Goal: Use online tool/utility: Utilize a website feature to perform a specific function

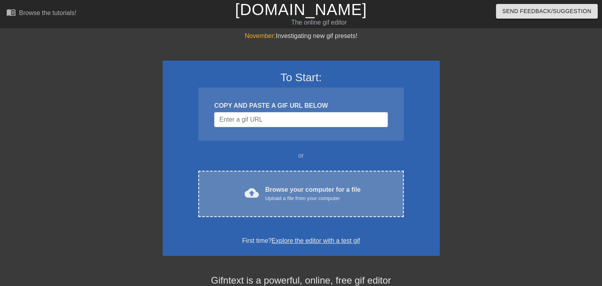
click at [311, 192] on div "Browse your computer for a file Upload a file from your computer" at bounding box center [312, 193] width 95 height 17
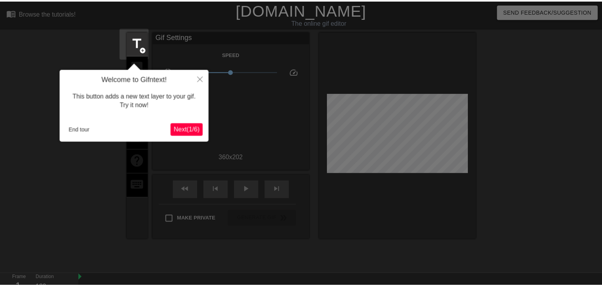
scroll to position [19, 0]
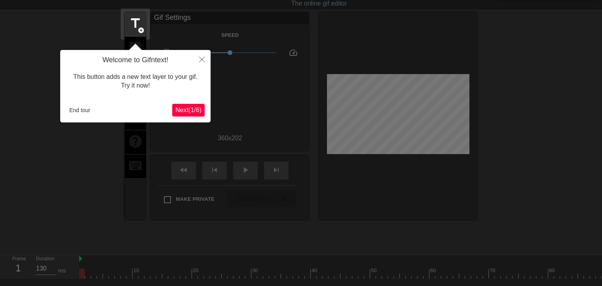
click at [201, 111] on span "Next ( 1 / 6 )" at bounding box center [188, 110] width 26 height 7
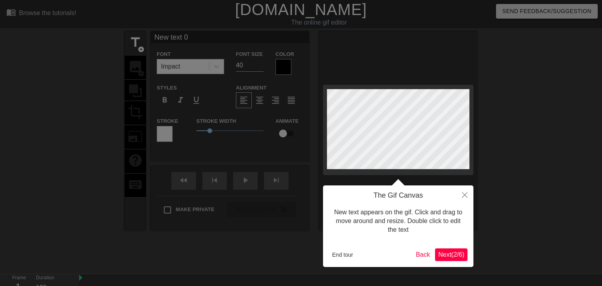
click at [458, 256] on span "Next ( 2 / 6 )" at bounding box center [451, 254] width 26 height 7
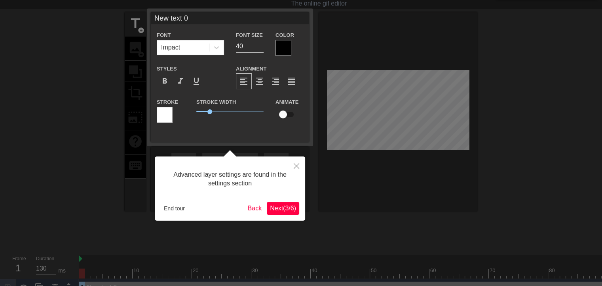
click at [284, 209] on span "Next ( 3 / 6 )" at bounding box center [283, 208] width 26 height 7
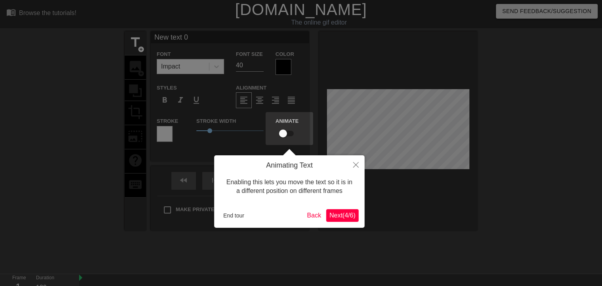
click at [353, 219] on span "Next ( 4 / 6 )" at bounding box center [342, 215] width 26 height 7
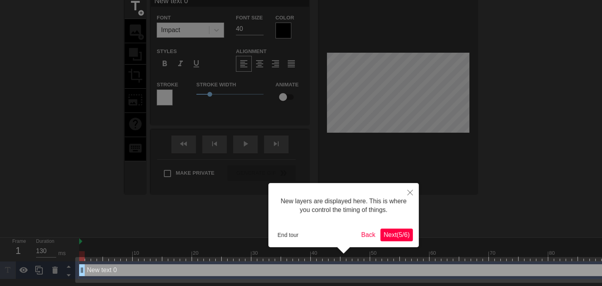
click at [395, 232] on span "Next ( 5 / 6 )" at bounding box center [397, 234] width 26 height 7
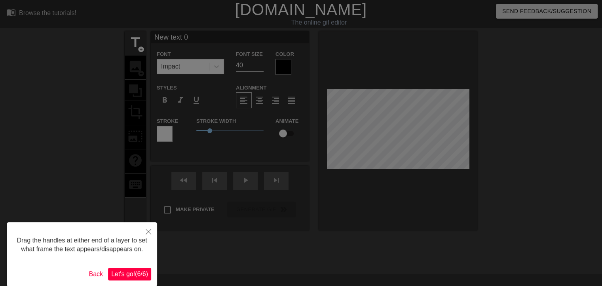
click at [132, 275] on span "Let's go! ( 6 / 6 )" at bounding box center [129, 273] width 37 height 7
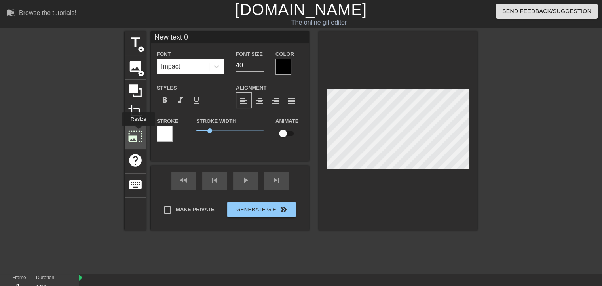
click at [138, 132] on span "photo_size_select_large" at bounding box center [135, 136] width 15 height 15
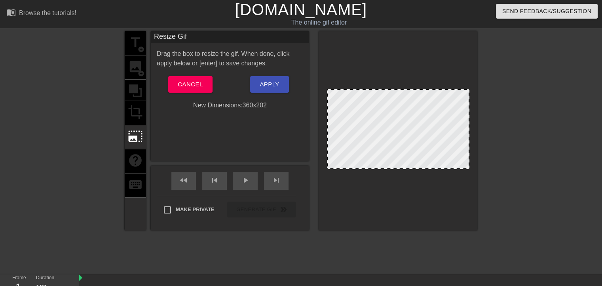
drag, startPoint x: 411, startPoint y: 114, endPoint x: 418, endPoint y: 96, distance: 19.9
click at [418, 96] on div at bounding box center [398, 129] width 143 height 80
drag, startPoint x: 419, startPoint y: 107, endPoint x: 459, endPoint y: 127, distance: 45.9
click at [441, 133] on div at bounding box center [398, 129] width 143 height 80
drag, startPoint x: 468, startPoint y: 89, endPoint x: 466, endPoint y: 135, distance: 45.6
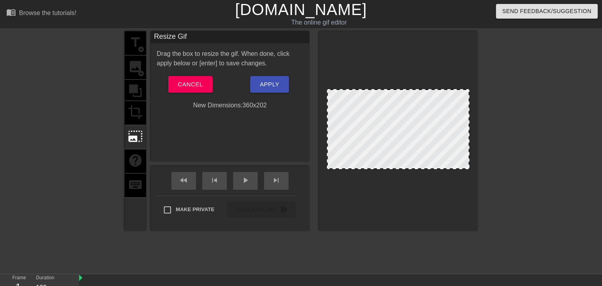
click at [484, 139] on div "title add_circle image add_circle crop photo_size_select_large help keyboard Re…" at bounding box center [301, 150] width 602 height 238
click at [187, 85] on span "Cancel" at bounding box center [190, 84] width 25 height 10
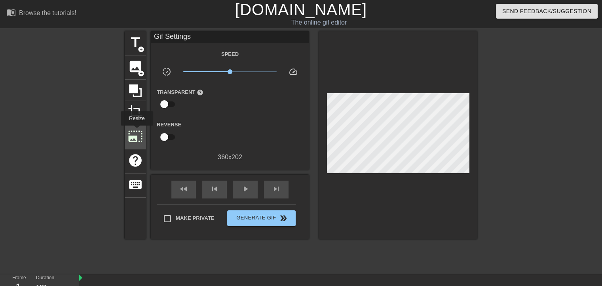
click at [136, 131] on span "photo_size_select_large" at bounding box center [135, 136] width 15 height 15
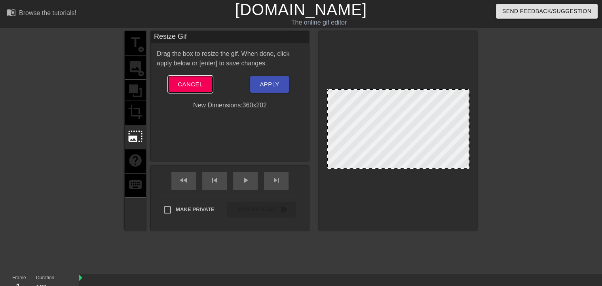
click at [191, 79] on span "Cancel" at bounding box center [190, 84] width 25 height 10
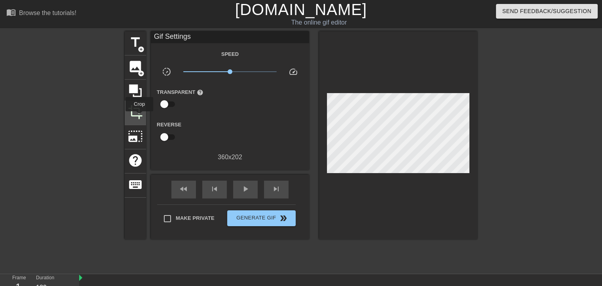
click at [139, 117] on span "crop" at bounding box center [135, 112] width 15 height 15
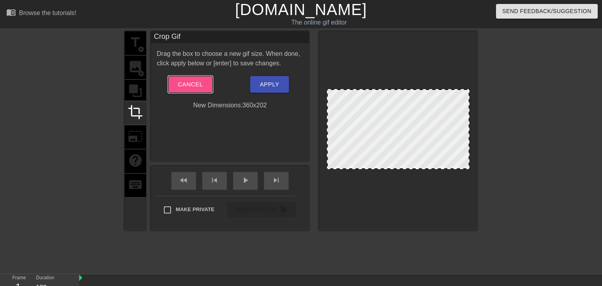
click at [176, 80] on button "Cancel" at bounding box center [190, 84] width 44 height 17
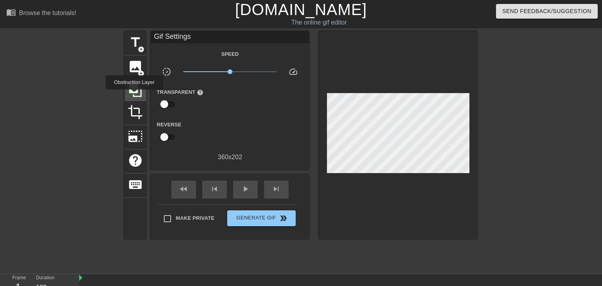
click at [134, 95] on icon at bounding box center [135, 90] width 13 height 13
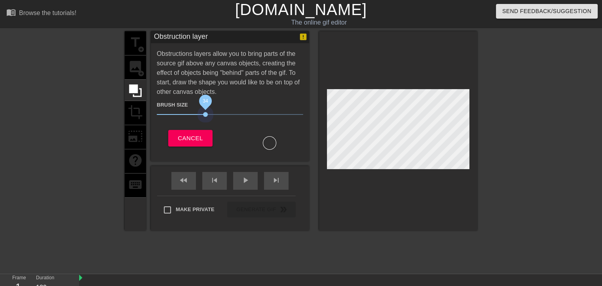
drag, startPoint x: 209, startPoint y: 114, endPoint x: 206, endPoint y: 118, distance: 5.1
click at [206, 118] on span "34" at bounding box center [230, 115] width 146 height 10
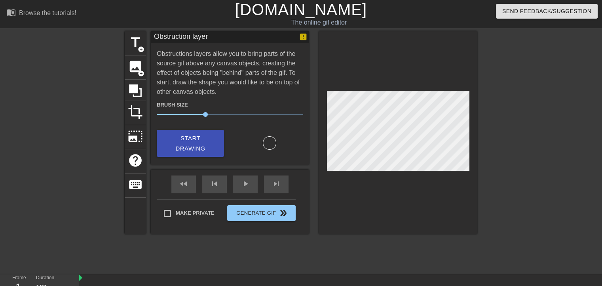
click at [123, 91] on div "title add_circle image add_circle crop photo_size_select_large help keyboard Ob…" at bounding box center [301, 150] width 602 height 238
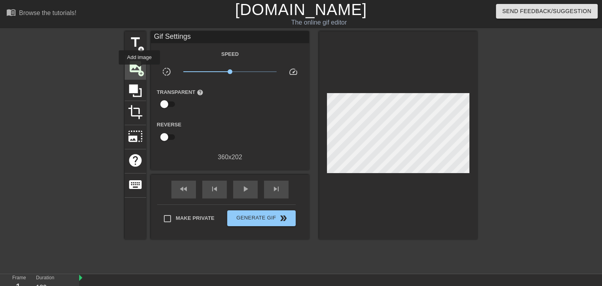
click at [139, 70] on span "add_circle" at bounding box center [141, 73] width 7 height 7
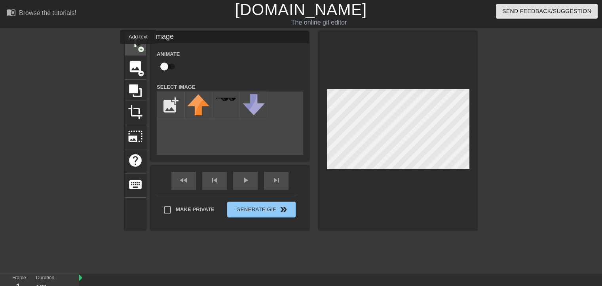
click at [138, 49] on span "add_circle" at bounding box center [141, 49] width 7 height 7
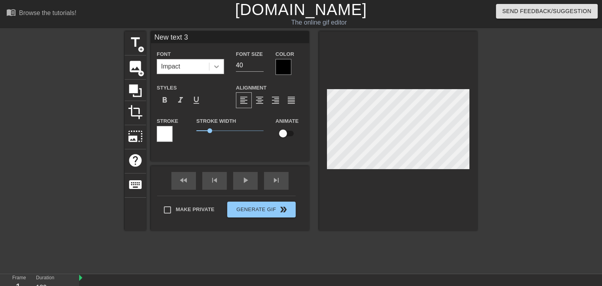
click at [223, 66] on div at bounding box center [216, 66] width 14 height 14
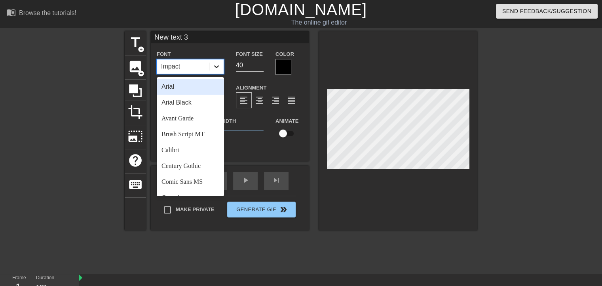
click at [220, 64] on icon at bounding box center [217, 67] width 8 height 8
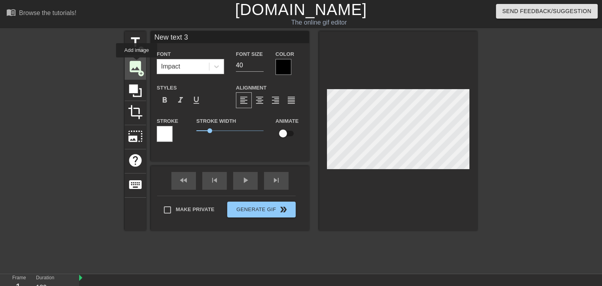
click at [137, 63] on span "image" at bounding box center [135, 66] width 15 height 15
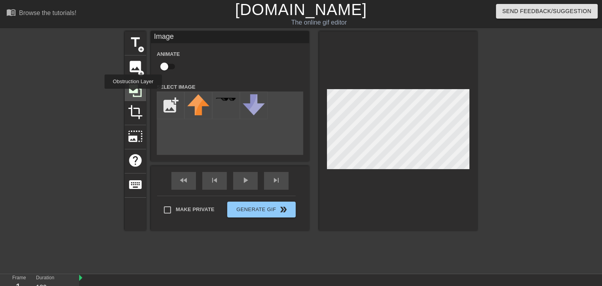
click at [133, 94] on icon at bounding box center [135, 90] width 13 height 13
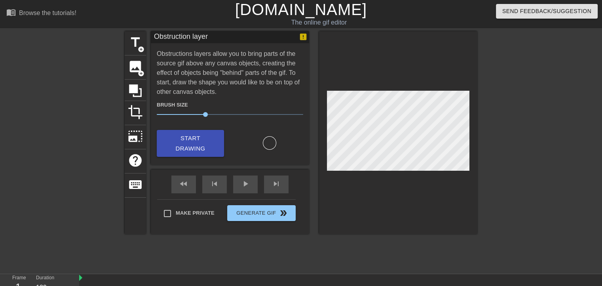
drag, startPoint x: 325, startPoint y: 115, endPoint x: 406, endPoint y: 82, distance: 86.8
click at [406, 82] on div at bounding box center [398, 132] width 158 height 203
click at [145, 41] on div "title add_circle" at bounding box center [135, 43] width 21 height 24
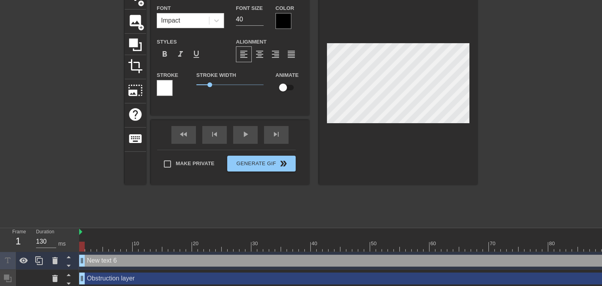
scroll to position [138, 0]
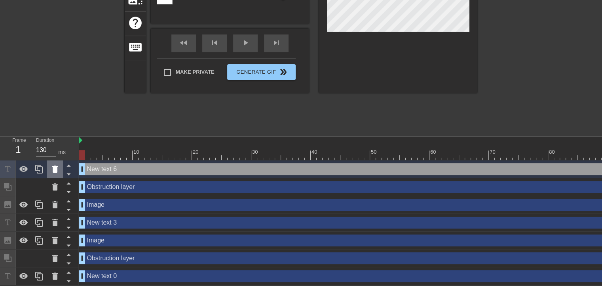
click at [51, 169] on icon at bounding box center [55, 169] width 10 height 10
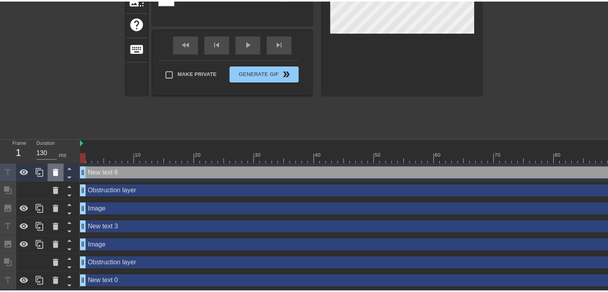
scroll to position [132, 0]
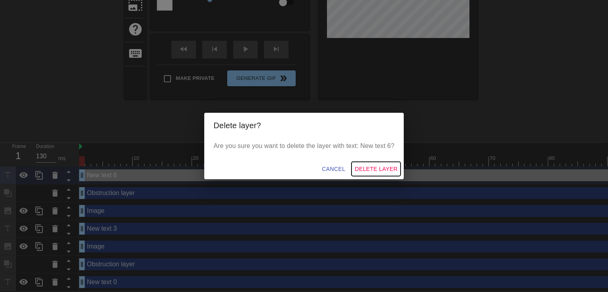
click at [366, 165] on span "Delete Layer" at bounding box center [376, 169] width 43 height 10
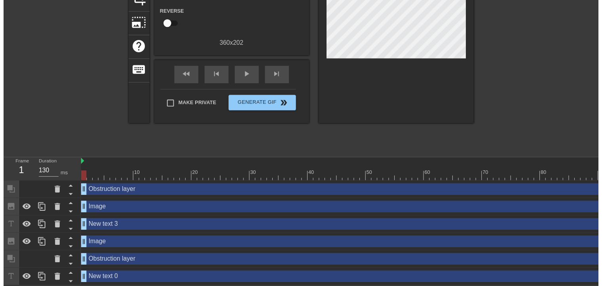
scroll to position [120, 0]
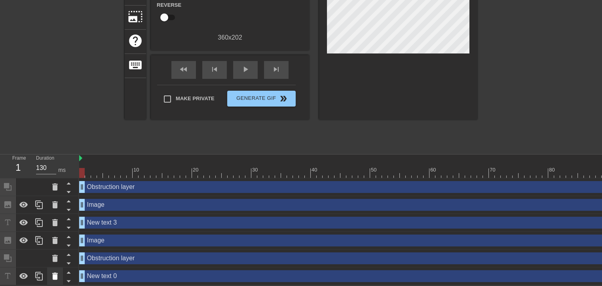
click at [57, 275] on icon at bounding box center [55, 275] width 6 height 7
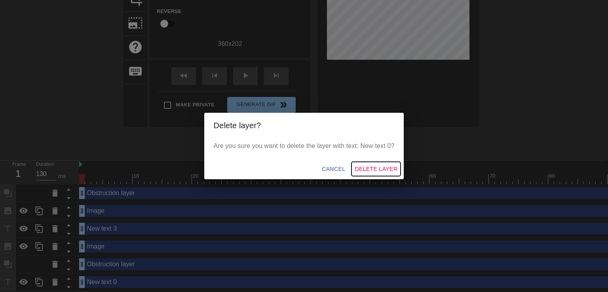
click at [377, 164] on button "Delete Layer" at bounding box center [376, 169] width 49 height 15
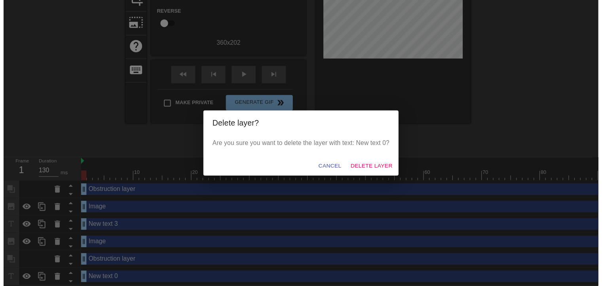
scroll to position [102, 0]
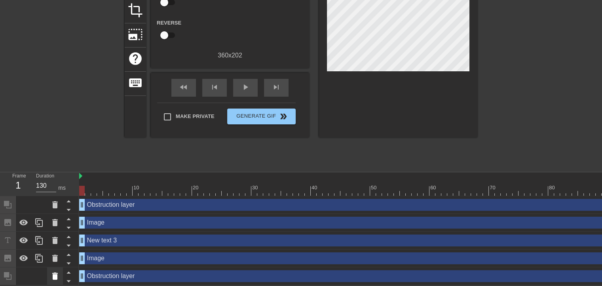
click at [61, 270] on div at bounding box center [55, 275] width 16 height 17
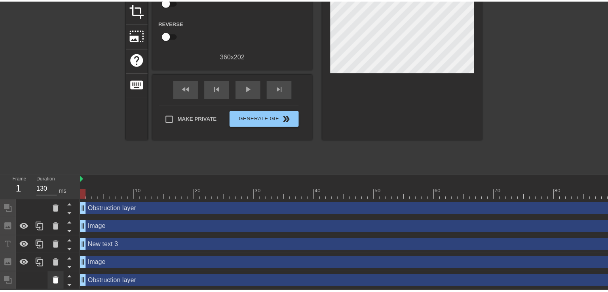
scroll to position [96, 0]
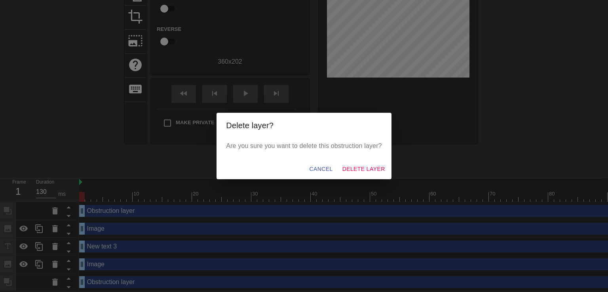
click at [353, 177] on div "Cancel Delete Layer" at bounding box center [304, 169] width 175 height 21
click at [352, 177] on div "Cancel Delete Layer" at bounding box center [304, 169] width 175 height 21
click at [351, 175] on button "Delete Layer" at bounding box center [363, 169] width 49 height 15
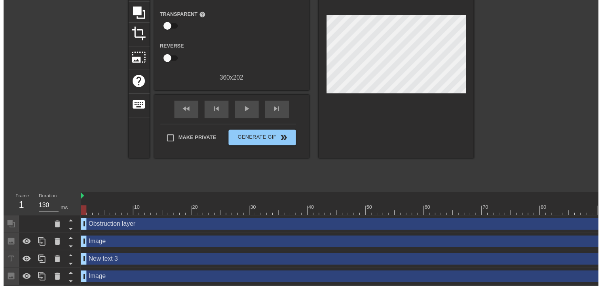
scroll to position [84, 0]
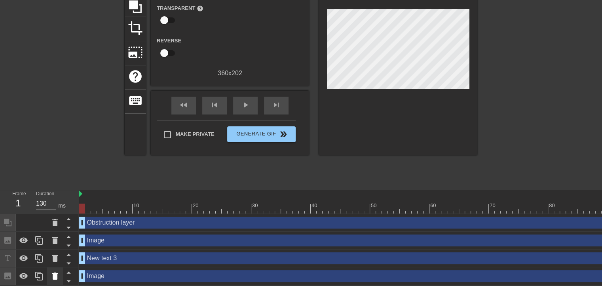
click at [53, 275] on icon at bounding box center [55, 275] width 6 height 7
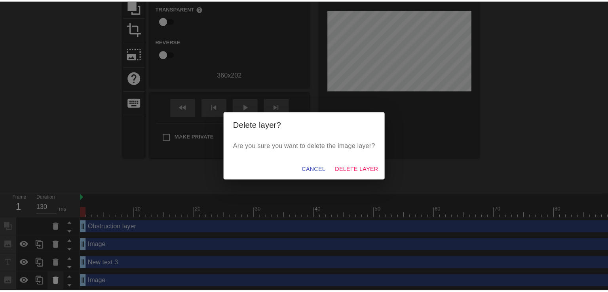
scroll to position [78, 0]
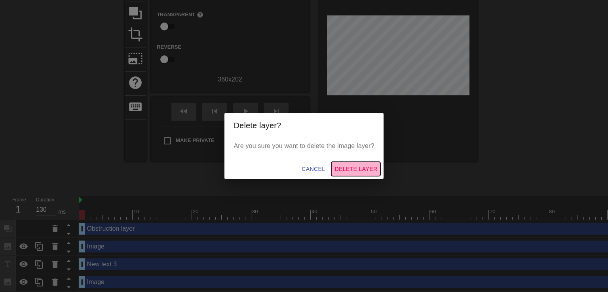
click at [352, 166] on span "Delete Layer" at bounding box center [356, 169] width 43 height 10
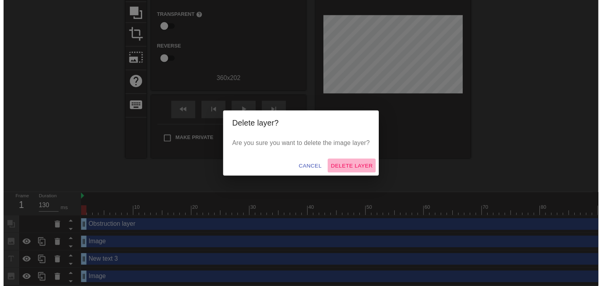
scroll to position [67, 0]
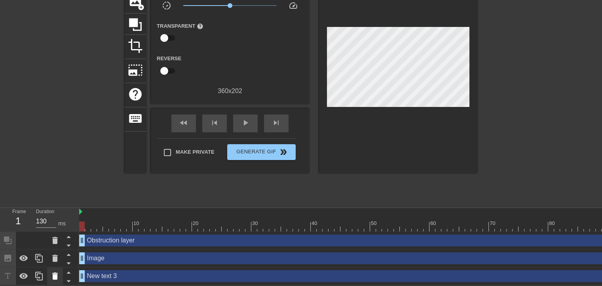
click at [55, 273] on icon at bounding box center [55, 276] width 10 height 10
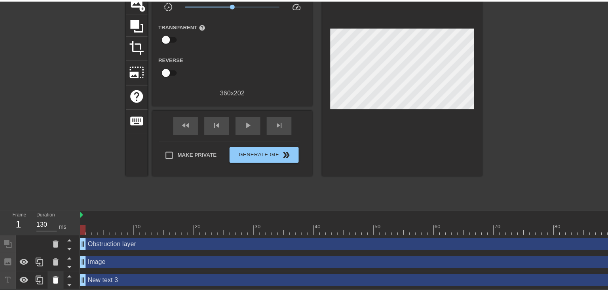
scroll to position [61, 0]
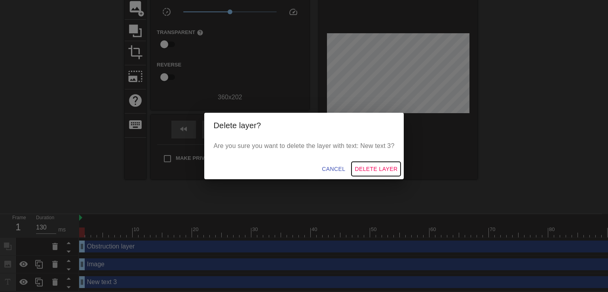
click at [379, 170] on span "Delete Layer" at bounding box center [376, 169] width 43 height 10
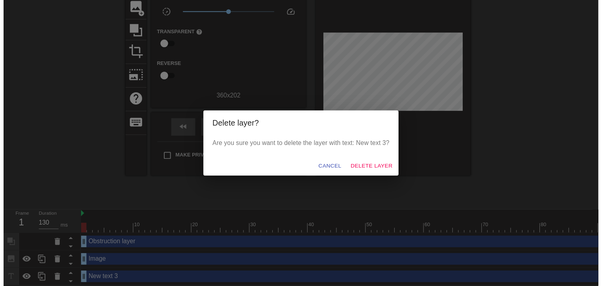
scroll to position [49, 0]
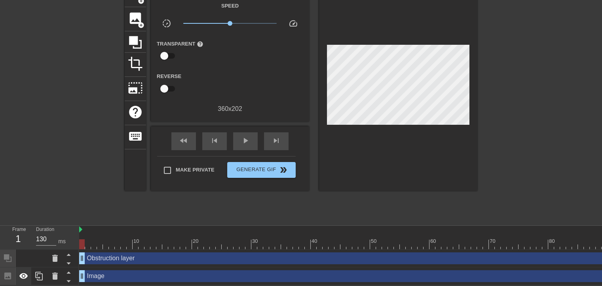
click at [26, 276] on icon at bounding box center [23, 276] width 9 height 6
click at [26, 276] on icon at bounding box center [23, 276] width 9 height 8
click at [57, 276] on icon at bounding box center [55, 275] width 6 height 7
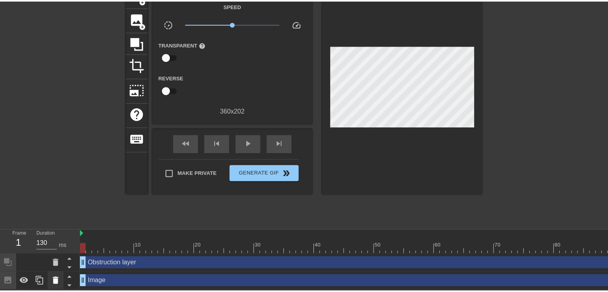
scroll to position [43, 0]
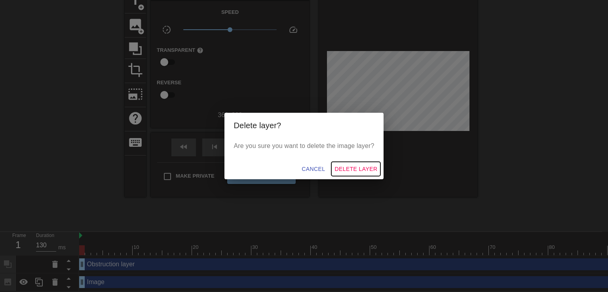
click at [352, 169] on span "Delete Layer" at bounding box center [356, 169] width 43 height 10
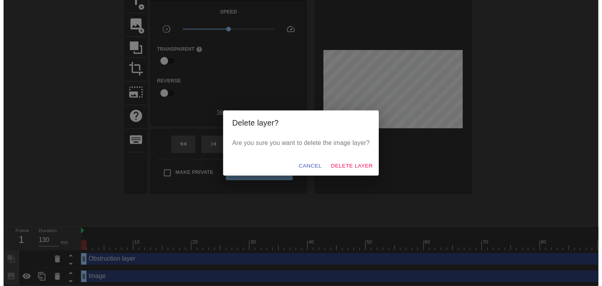
scroll to position [31, 0]
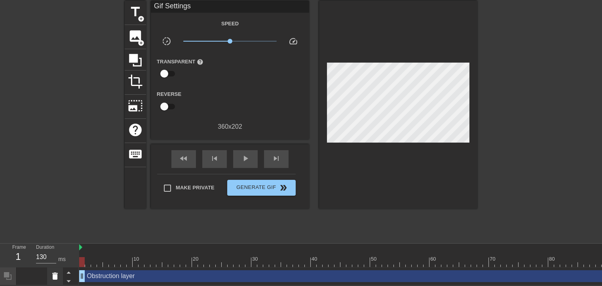
click at [59, 279] on icon at bounding box center [55, 276] width 10 height 10
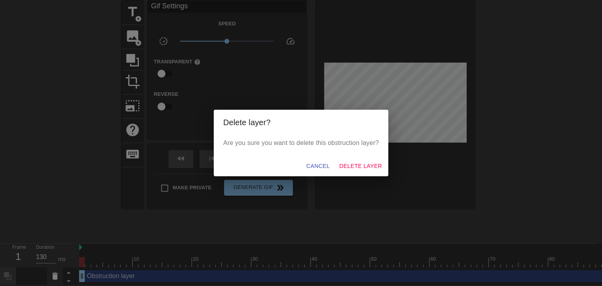
scroll to position [25, 0]
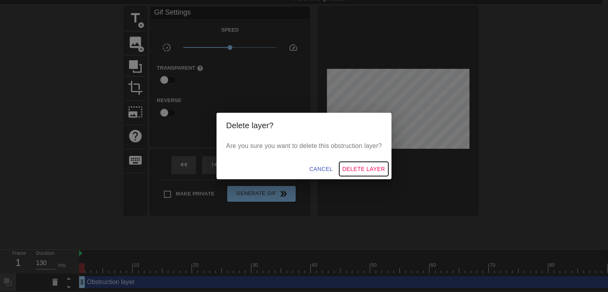
click at [360, 166] on span "Delete Layer" at bounding box center [363, 169] width 43 height 10
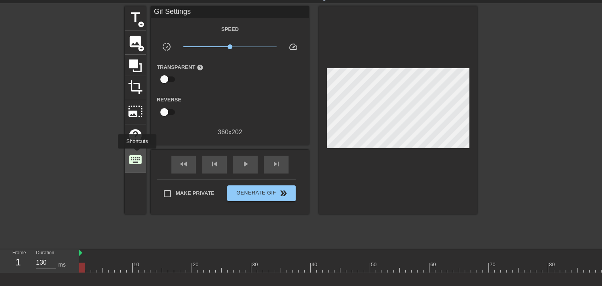
click at [137, 154] on span "keyboard" at bounding box center [135, 159] width 15 height 15
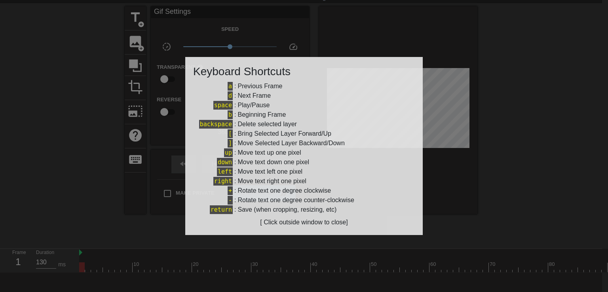
click at [125, 143] on div at bounding box center [304, 146] width 608 height 292
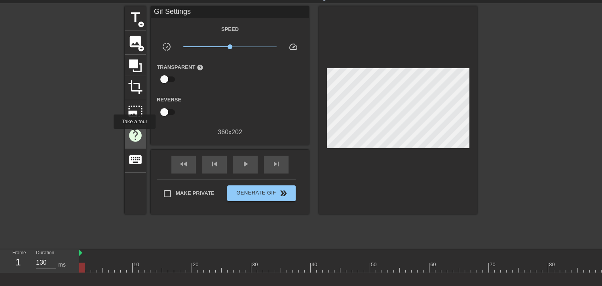
click at [134, 134] on span "help" at bounding box center [135, 135] width 15 height 15
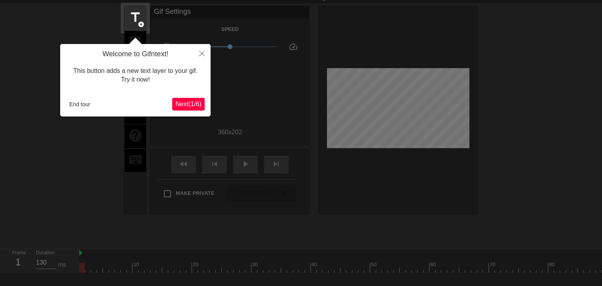
scroll to position [19, 0]
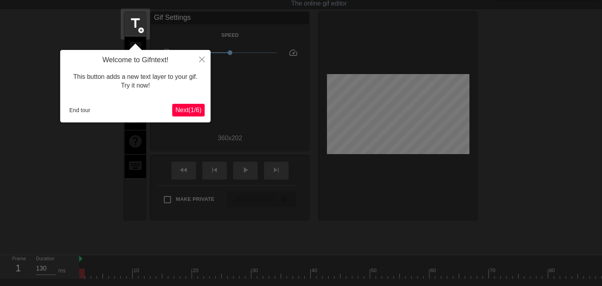
click at [191, 109] on span "Next ( 1 / 6 )" at bounding box center [188, 110] width 26 height 7
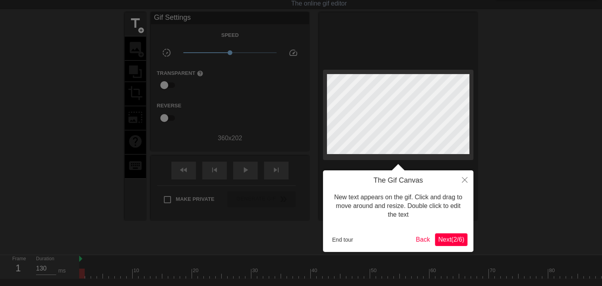
scroll to position [0, 0]
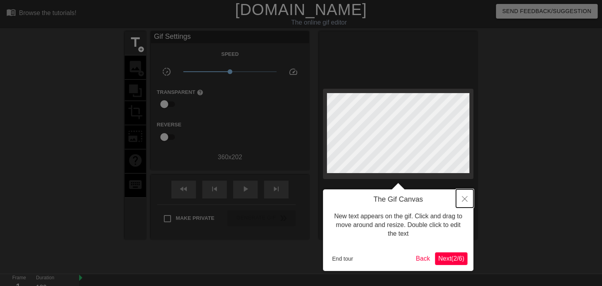
click at [467, 198] on icon "Close" at bounding box center [465, 199] width 6 height 6
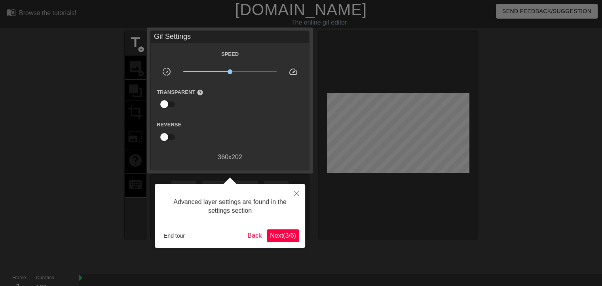
scroll to position [19, 0]
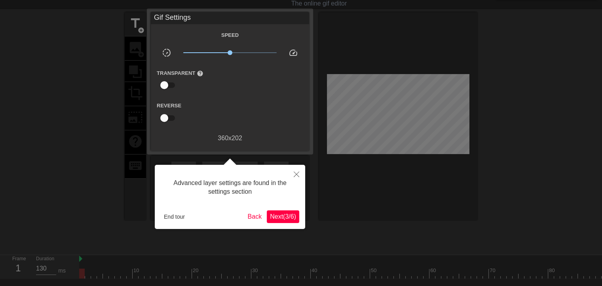
click at [290, 217] on span "Next ( 3 / 6 )" at bounding box center [283, 216] width 26 height 7
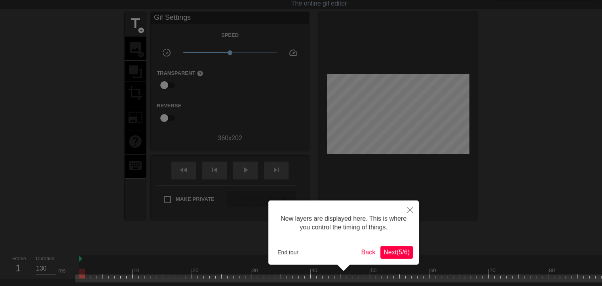
scroll to position [67, 0]
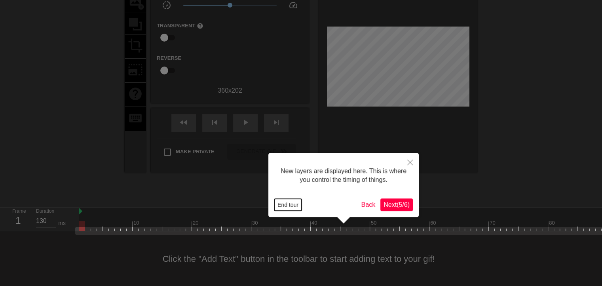
click at [287, 206] on button "End tour" at bounding box center [287, 205] width 27 height 12
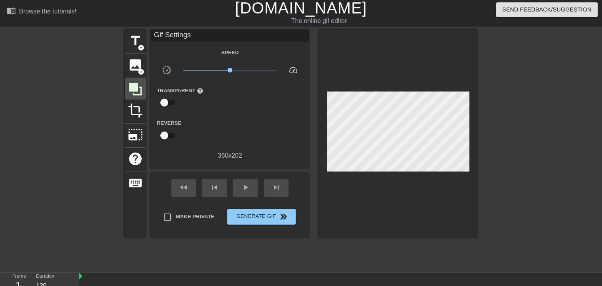
scroll to position [0, 0]
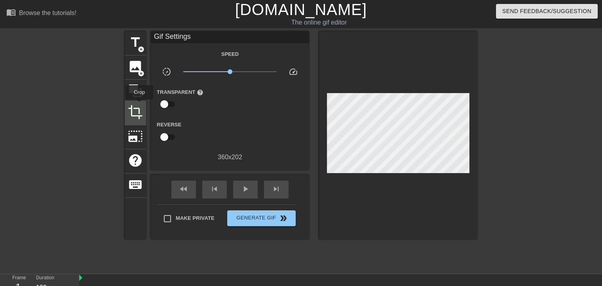
click at [139, 105] on span "crop" at bounding box center [135, 112] width 15 height 15
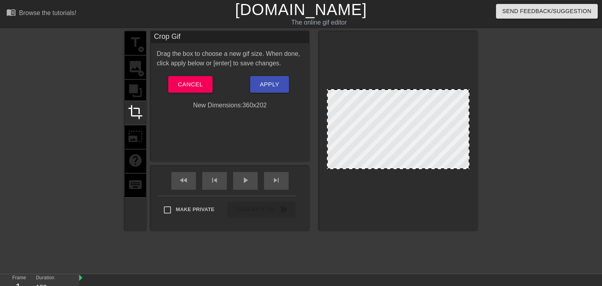
drag, startPoint x: 392, startPoint y: 89, endPoint x: 394, endPoint y: 71, distance: 18.4
click at [394, 71] on div at bounding box center [398, 130] width 158 height 199
click at [202, 83] on span "Cancel" at bounding box center [190, 84] width 25 height 10
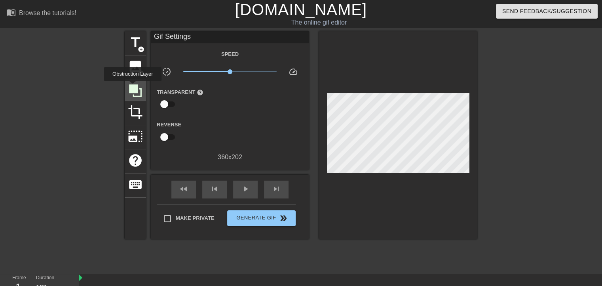
click at [133, 87] on icon at bounding box center [135, 90] width 13 height 13
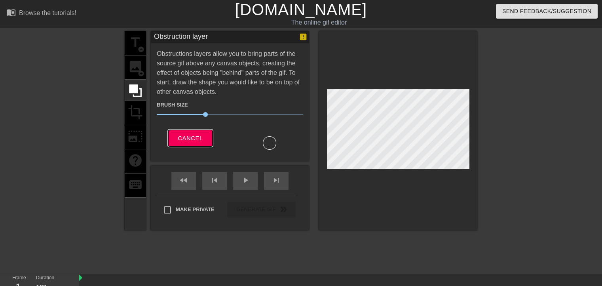
click at [202, 131] on button "Cancel" at bounding box center [190, 138] width 44 height 17
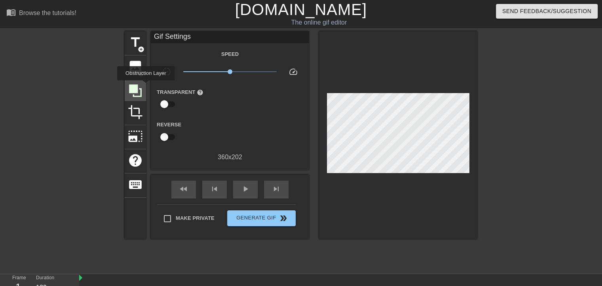
click at [140, 91] on icon at bounding box center [135, 90] width 15 height 15
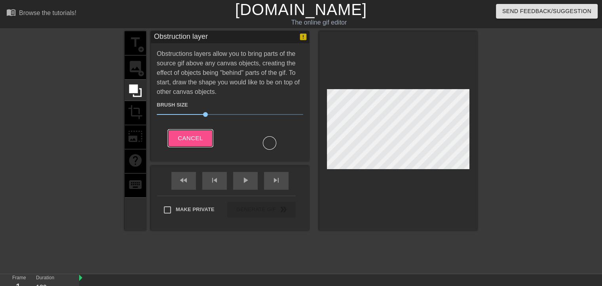
click at [200, 136] on span "Cancel" at bounding box center [190, 138] width 25 height 10
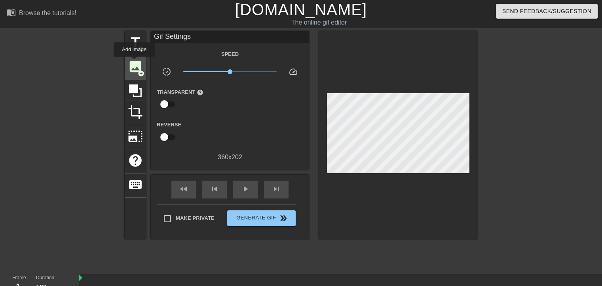
click at [134, 62] on span "image" at bounding box center [135, 66] width 15 height 15
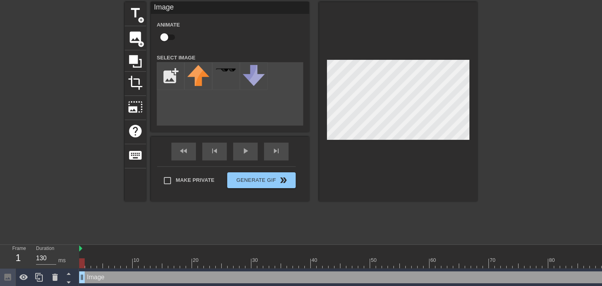
scroll to position [31, 0]
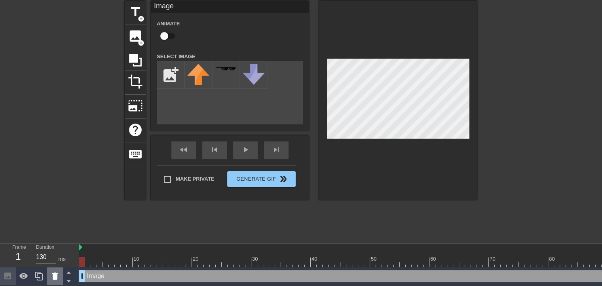
click at [53, 273] on icon at bounding box center [55, 275] width 6 height 7
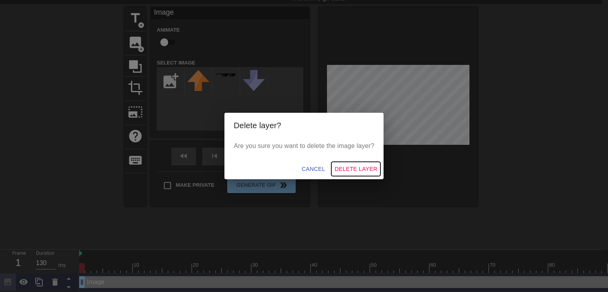
click at [350, 166] on span "Delete Layer" at bounding box center [356, 169] width 43 height 10
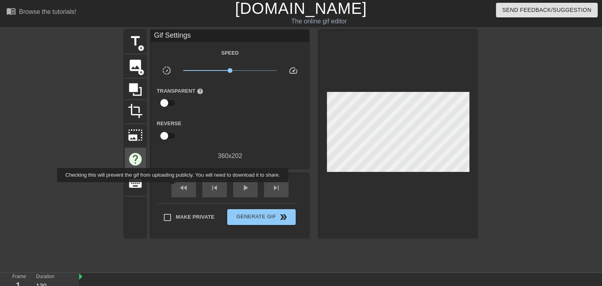
scroll to position [0, 0]
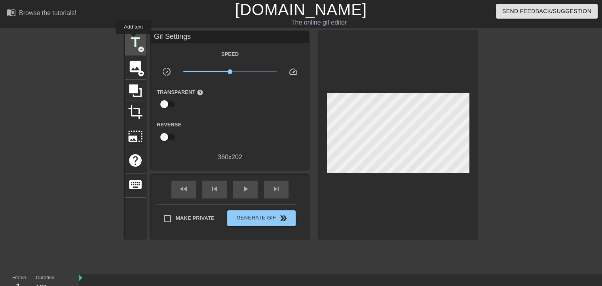
click at [133, 40] on span "title" at bounding box center [135, 42] width 15 height 15
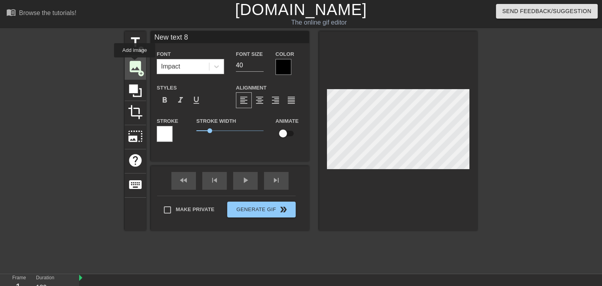
click at [135, 63] on span "image" at bounding box center [135, 66] width 15 height 15
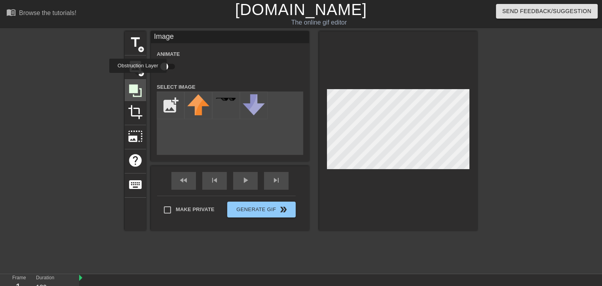
click at [138, 80] on div at bounding box center [135, 90] width 21 height 21
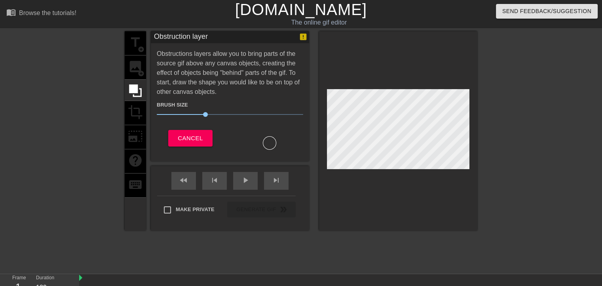
click at [138, 57] on div "title add_circle image add_circle crop photo_size_select_large help keyboard" at bounding box center [135, 130] width 21 height 199
click at [188, 145] on button "Cancel" at bounding box center [190, 138] width 44 height 17
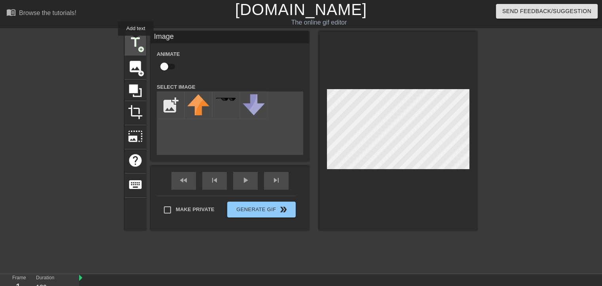
click at [136, 41] on span "title" at bounding box center [135, 42] width 15 height 15
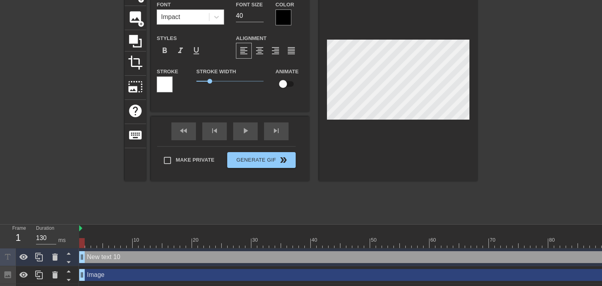
scroll to position [67, 0]
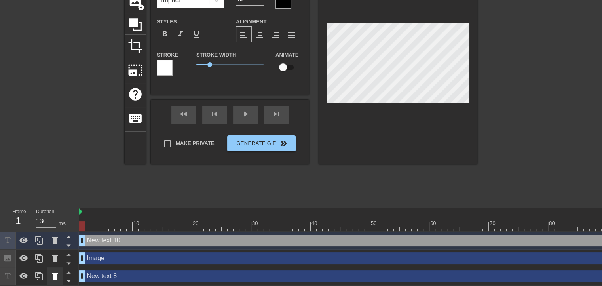
click at [50, 273] on div at bounding box center [55, 275] width 16 height 17
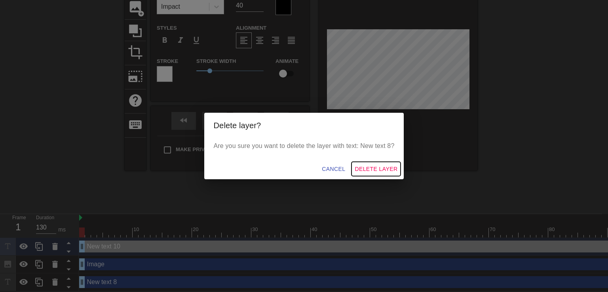
drag, startPoint x: 372, startPoint y: 169, endPoint x: 343, endPoint y: 176, distance: 29.5
click at [372, 169] on span "Delete Layer" at bounding box center [376, 169] width 43 height 10
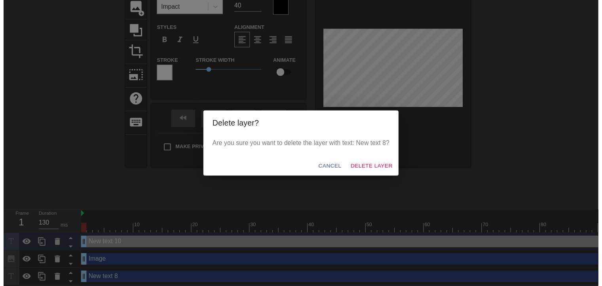
scroll to position [49, 0]
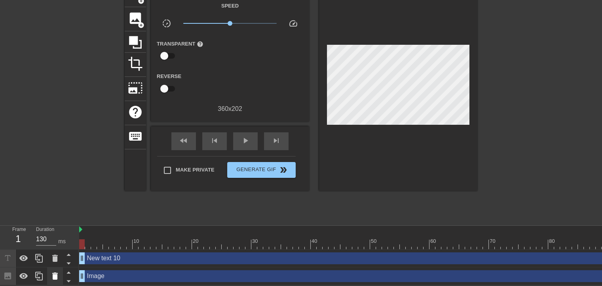
click at [57, 274] on icon at bounding box center [55, 275] width 6 height 7
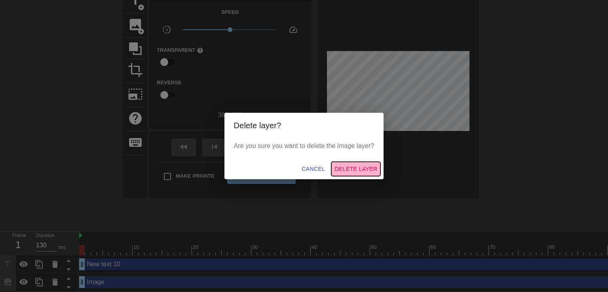
click at [362, 169] on span "Delete Layer" at bounding box center [356, 169] width 43 height 10
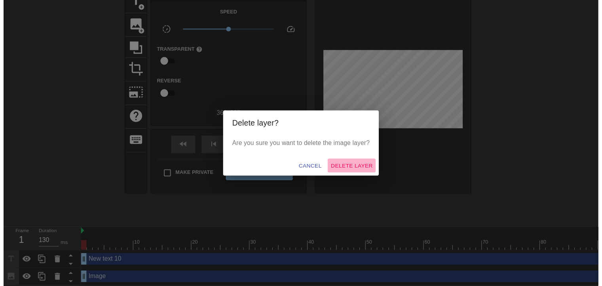
scroll to position [31, 0]
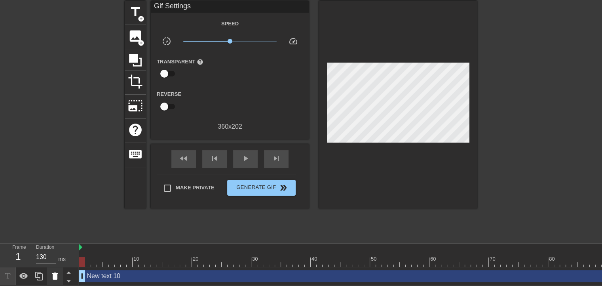
click at [52, 276] on icon at bounding box center [55, 276] width 10 height 10
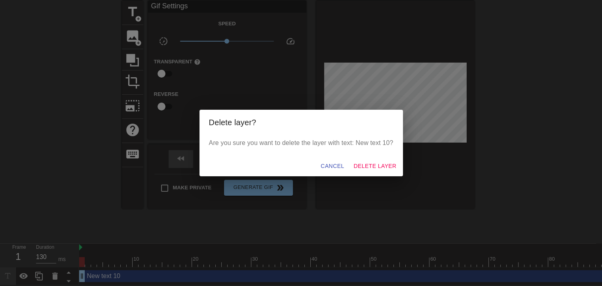
scroll to position [25, 0]
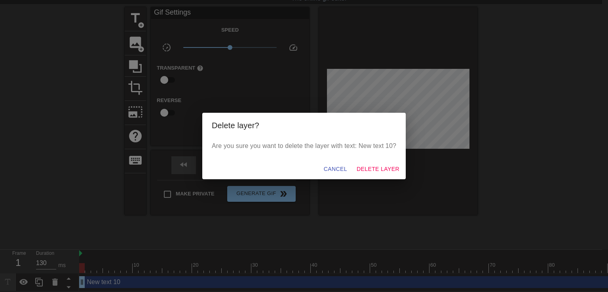
drag, startPoint x: 398, startPoint y: 160, endPoint x: 396, endPoint y: 164, distance: 4.6
click at [396, 164] on div "Cancel Delete Layer" at bounding box center [304, 169] width 204 height 21
click at [385, 167] on span "Delete Layer" at bounding box center [378, 169] width 43 height 10
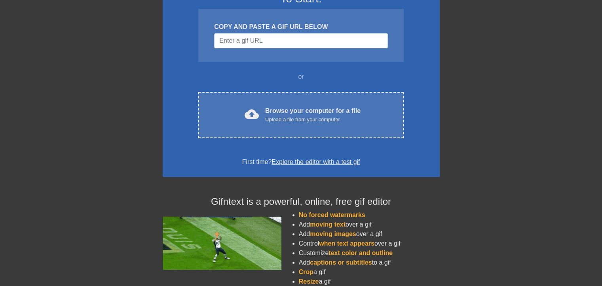
scroll to position [79, 0]
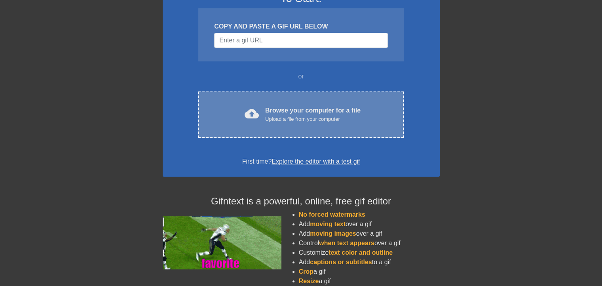
click at [241, 122] on div "cloud_upload Browse your computer for a file Upload a file from your computer" at bounding box center [301, 115] width 172 height 18
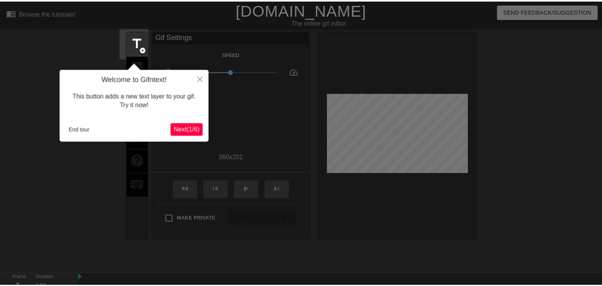
scroll to position [19, 0]
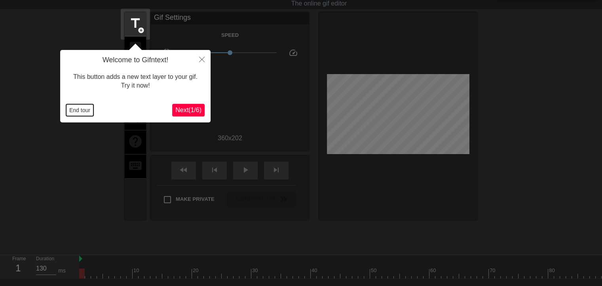
click at [76, 108] on button "End tour" at bounding box center [79, 110] width 27 height 12
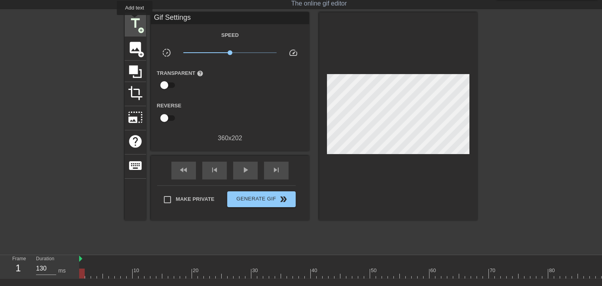
click at [135, 21] on span "title" at bounding box center [135, 23] width 15 height 15
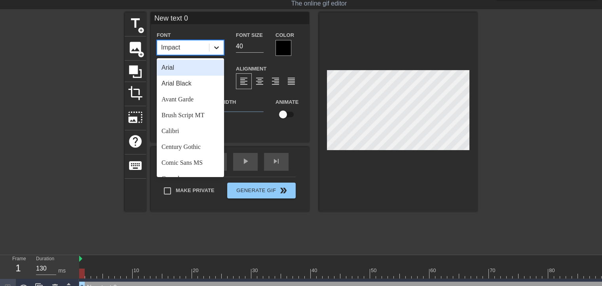
click at [217, 46] on icon at bounding box center [217, 48] width 8 height 8
click at [205, 83] on div "Arial Black" at bounding box center [190, 84] width 67 height 16
click at [214, 47] on icon at bounding box center [217, 48] width 8 height 8
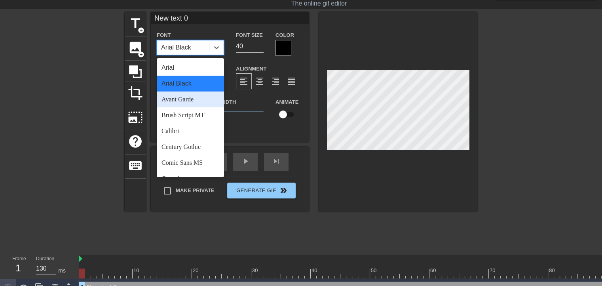
click at [210, 101] on div "Avant Garde" at bounding box center [190, 99] width 67 height 16
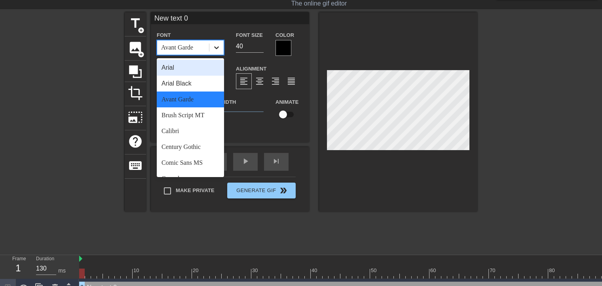
click at [216, 44] on icon at bounding box center [217, 48] width 8 height 8
click at [202, 67] on div "Arial" at bounding box center [190, 68] width 67 height 16
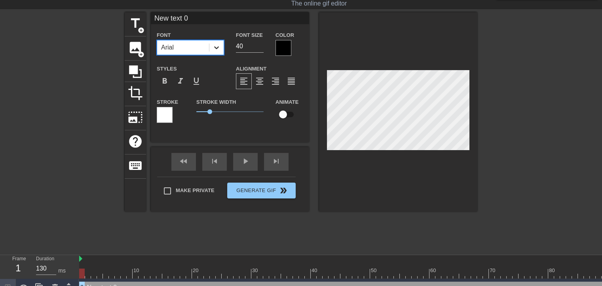
click at [215, 48] on icon at bounding box center [217, 48] width 8 height 8
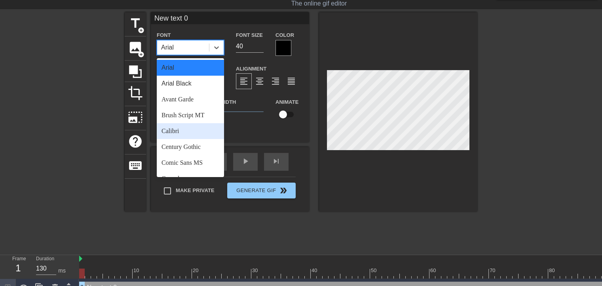
click at [209, 129] on div "Calibri" at bounding box center [190, 131] width 67 height 16
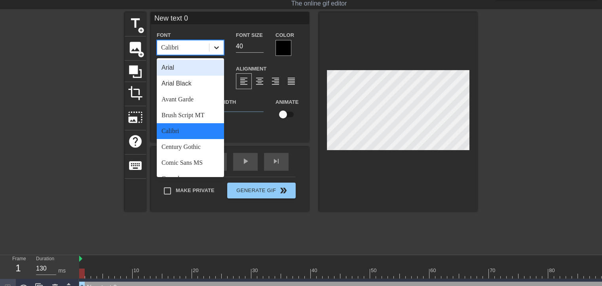
click at [215, 42] on div at bounding box center [216, 47] width 14 height 14
click at [206, 68] on div "Arial" at bounding box center [190, 68] width 67 height 16
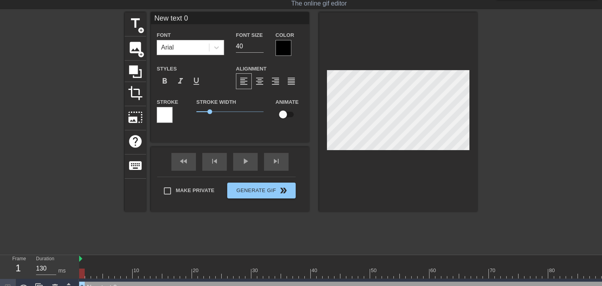
scroll to position [1, 2]
type input "New text"
type textarea "New text"
type input "New text"
type textarea "New text"
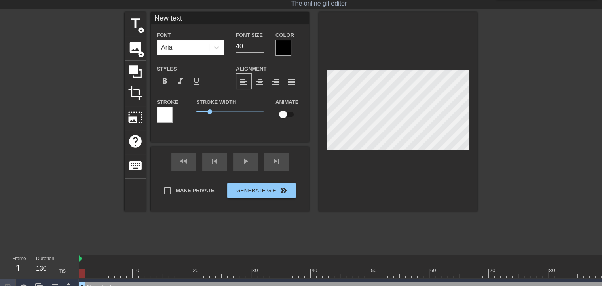
type input "New tex"
type textarea "New tex"
type input "New te"
type textarea "New te"
type input "New t"
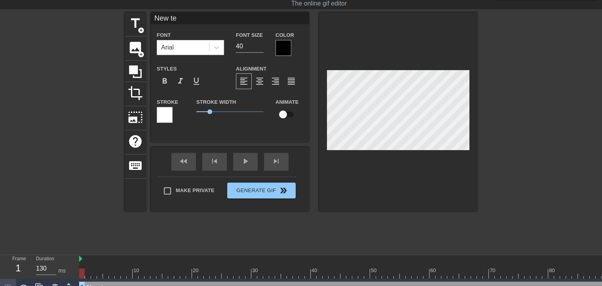
type textarea "New t"
type input "New"
type textarea "New"
type input "New"
type textarea "New"
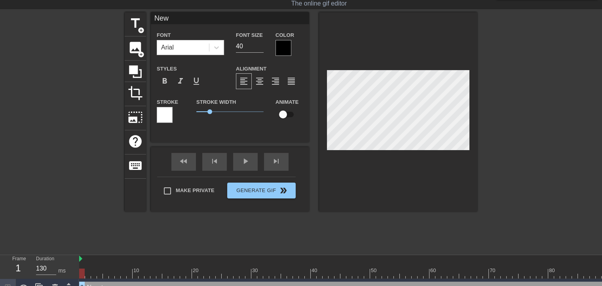
type input "Ne"
type textarea "Ne"
type input "N"
type textarea "N"
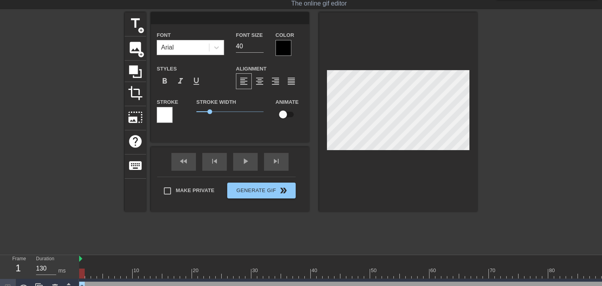
type input "D"
type textarea "D"
type input "Di"
type textarea "Di"
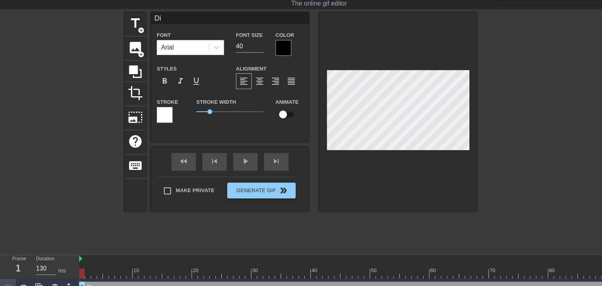
type input "Did"
type textarea "Did"
type input "Didd"
type textarea "Didd"
type input "[PERSON_NAME]"
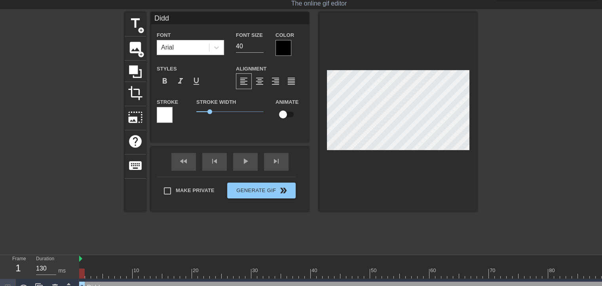
type textarea "[PERSON_NAME]"
type input "[PERSON_NAME]"
type textarea "[PERSON_NAME]"
type input "[PERSON_NAME] m"
type textarea "[PERSON_NAME] m"
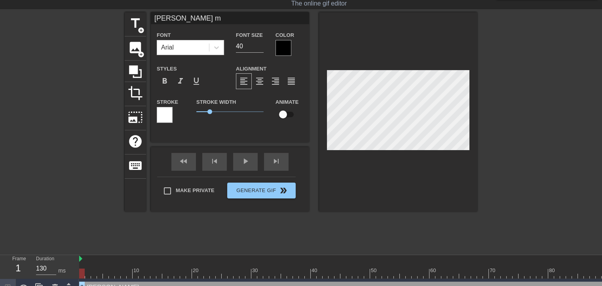
type input "[PERSON_NAME] me"
type textarea "[PERSON_NAME] me"
type input "[PERSON_NAME] m"
type textarea "[PERSON_NAME] m"
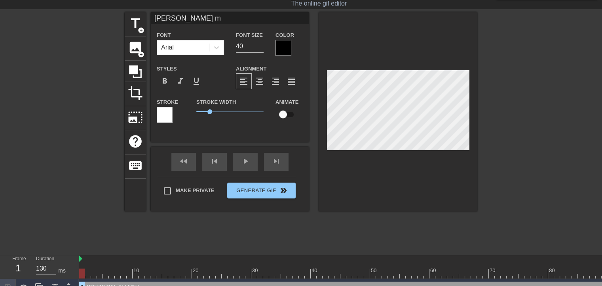
type input "[PERSON_NAME]"
type textarea "[PERSON_NAME]"
type input "[PERSON_NAME] o"
type textarea "[PERSON_NAME] o"
type input "[PERSON_NAME] on"
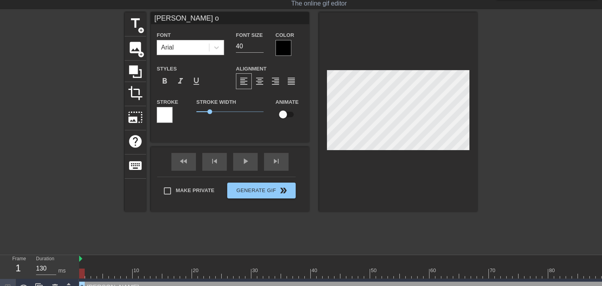
type textarea "[PERSON_NAME] on"
type input "[PERSON_NAME] on"
type textarea "[PERSON_NAME] on"
type input "[PERSON_NAME] on h"
type textarea "[PERSON_NAME] on h"
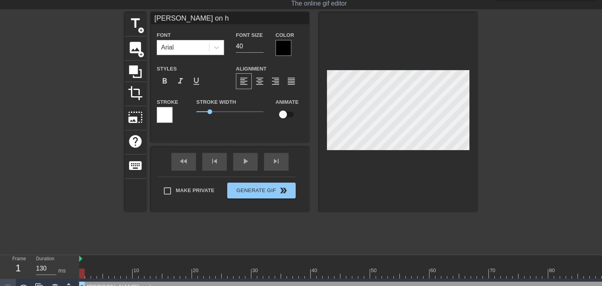
type input "[PERSON_NAME] on hi"
type textarea "[PERSON_NAME] on hi"
type input "[PERSON_NAME] on his"
type textarea "[PERSON_NAME] on his"
type input "[PERSON_NAME] on his"
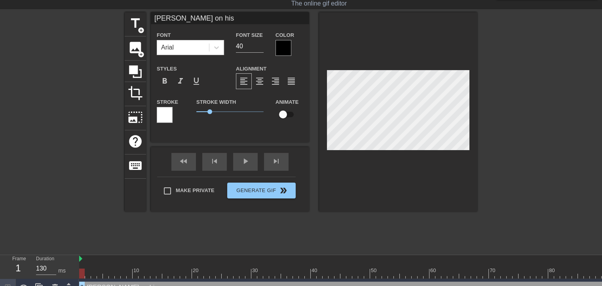
type textarea "[PERSON_NAME] on his"
type input "[PERSON_NAME] on his p"
type textarea "[PERSON_NAME] on his p"
type input "[PERSON_NAME] on his pr"
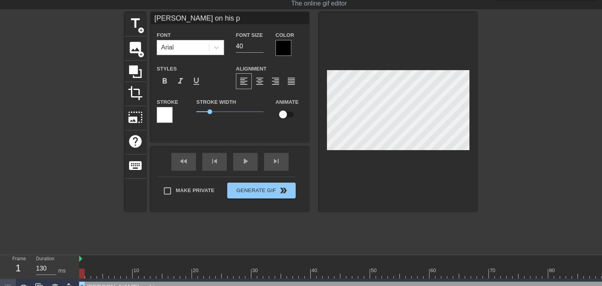
type textarea "[PERSON_NAME] on his pr"
type input "[PERSON_NAME] on his pri"
type textarea "[PERSON_NAME] on his pri"
type input "[PERSON_NAME] on his pris"
type textarea "[PERSON_NAME] on his pris"
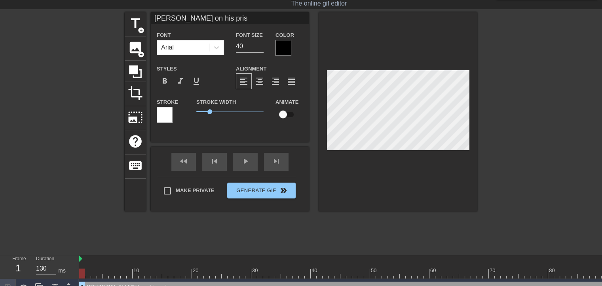
type input "[PERSON_NAME] on his priso"
type textarea "[PERSON_NAME] on his priso"
type input "[PERSON_NAME] on his prison"
type textarea "[PERSON_NAME] on his prison"
type input "[PERSON_NAME] on his prison"
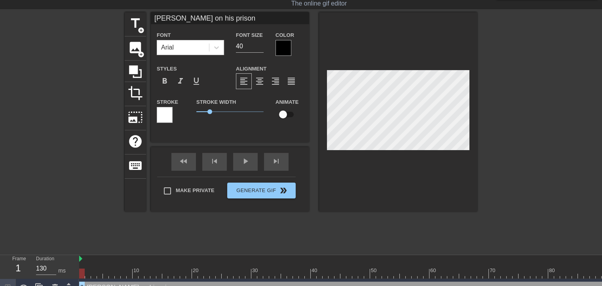
type textarea "[PERSON_NAME] on his prison"
type input "[PERSON_NAME] on his prison b"
type textarea "[PERSON_NAME] on his prison b"
type input "[PERSON_NAME] on his prison br"
type textarea "[PERSON_NAME] on his prison br"
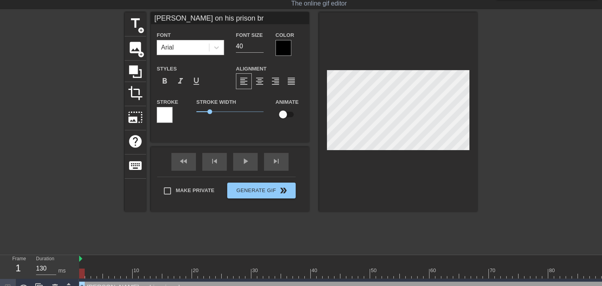
type input "[PERSON_NAME] on his prison bre"
type textarea "[PERSON_NAME] on his prison bre"
type input "[PERSON_NAME] on his prison brea"
type textarea "[PERSON_NAME] on his prison brea"
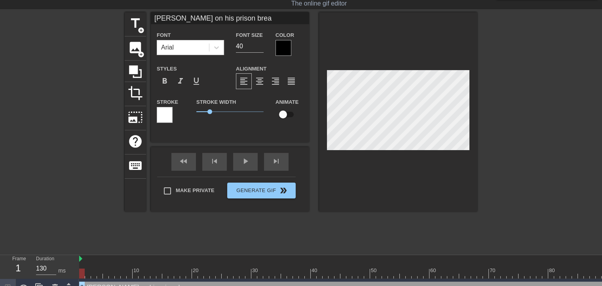
type input "[PERSON_NAME] on his prison break"
type textarea "[PERSON_NAME] on his prison break"
type input "[PERSON_NAME] on his prison break"
type textarea "[PERSON_NAME] on his prison break"
type input "[PERSON_NAME] on his prison break a"
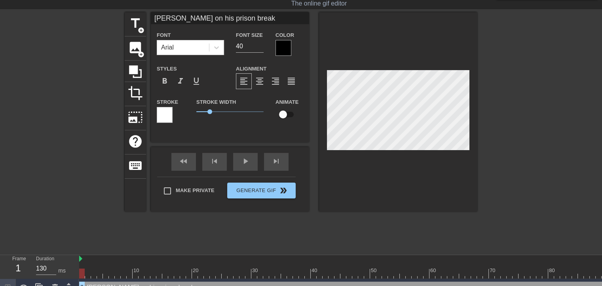
type textarea "[PERSON_NAME] on his prison break a"
type input "[PERSON_NAME] on his prison break ac"
type textarea "[PERSON_NAME] on his prison break ac"
type input "[PERSON_NAME] on his prison break acc"
type textarea "[PERSON_NAME] on his prison break acc"
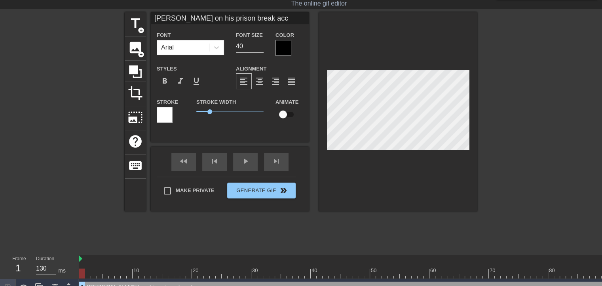
type input "[PERSON_NAME] on his prison break acci"
type textarea "[PERSON_NAME] on his prison break acci"
type input "[PERSON_NAME] on his prison break accid"
type textarea "[PERSON_NAME] on his prison break accid"
type input "[PERSON_NAME] on his prison break accide"
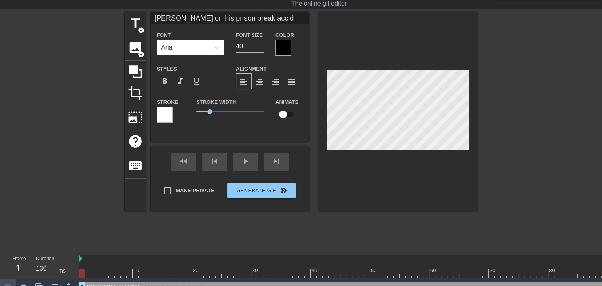
type textarea "[PERSON_NAME] on his prison break accide"
type input "[PERSON_NAME] on his prison break acciden"
type textarea "[PERSON_NAME] on his prison break acciden"
type input "[PERSON_NAME] on his prison break accident"
type textarea "[PERSON_NAME] on his prison break accident"
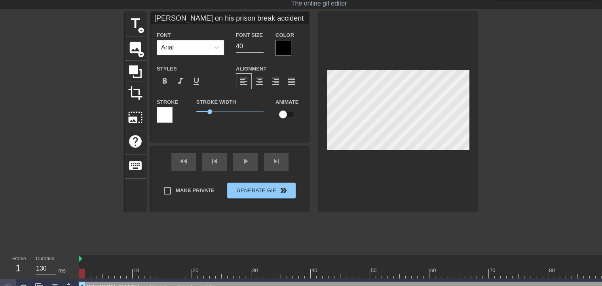
type input "[PERSON_NAME] on his prison break accidenta"
type textarea "[PERSON_NAME] on his prison break accidenta"
type input "[PERSON_NAME] on his prison break accidental"
type textarea "[PERSON_NAME] on his prison break accidental"
type input "[PERSON_NAME] on his prison break accidentall"
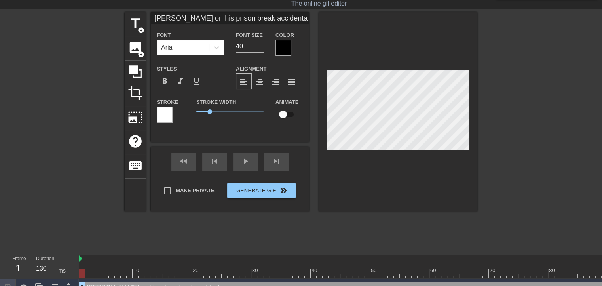
type textarea "[PERSON_NAME] on his prison break accidentall"
type input "[PERSON_NAME] on his prison break accidentally"
type textarea "[PERSON_NAME] on his prison break accidentally"
type input "[PERSON_NAME] on his prison break accidentally"
type textarea "[PERSON_NAME] on his prison break accidentally"
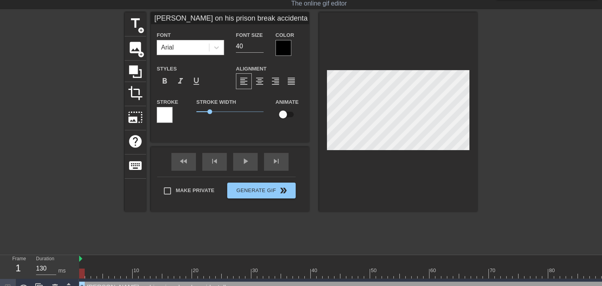
scroll to position [1, 1]
type input "[PERSON_NAME] on his prison break accidentallym"
type textarea "[PERSON_NAME] on his prison break accidentally m"
type input "[PERSON_NAME] on his prison break [PERSON_NAME]"
type textarea "[PERSON_NAME] on his prison break accidentally me"
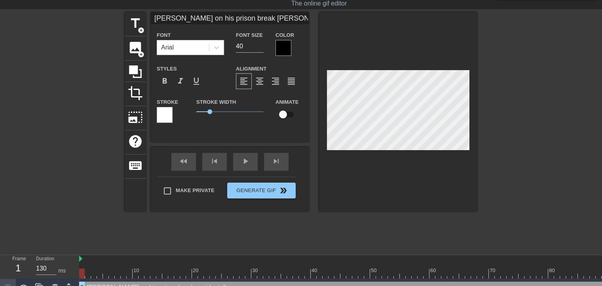
type input "[PERSON_NAME] on his prison break [PERSON_NAME]"
type textarea "[PERSON_NAME] on his prison break accidentally mee"
type input "[PERSON_NAME] on his prison break [PERSON_NAME]"
type textarea "[PERSON_NAME] on his prison break accidentally meet"
type input "[PERSON_NAME] on his prison break [PERSON_NAME]"
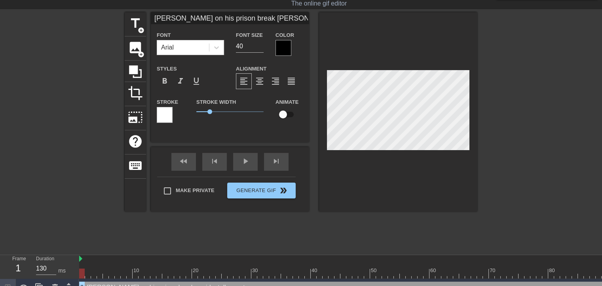
type textarea "[PERSON_NAME] on his prison break accidentally mee"
type input "[PERSON_NAME] on his prison break [PERSON_NAME]"
type textarea "[PERSON_NAME] on his prison break accidentally me"
type input "[PERSON_NAME] on his prison break accidentallym"
type textarea "[PERSON_NAME] on his prison break accidentally m"
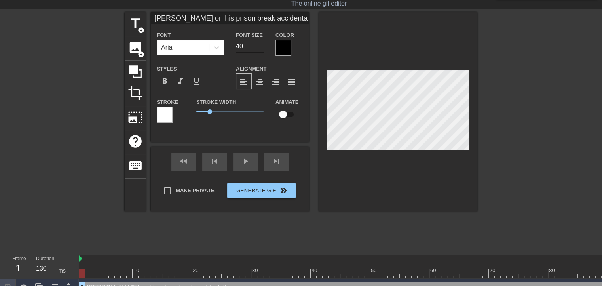
type input "[PERSON_NAME] on his prison break accidentallym"
type input "39"
click at [260, 48] on input "39" at bounding box center [250, 46] width 28 height 13
type input "[PERSON_NAME] on his prison break accidentallym"
type input "38"
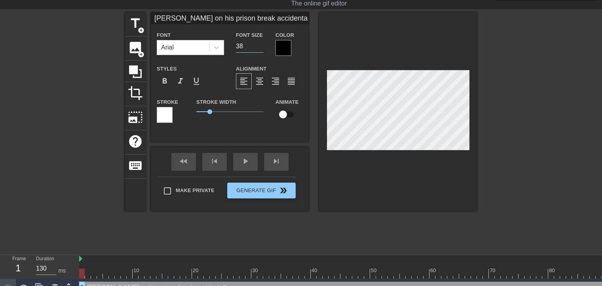
click at [260, 48] on input "38" at bounding box center [250, 46] width 28 height 13
type input "[PERSON_NAME] on his prison break accidentallym"
type input "37"
click at [260, 48] on input "37" at bounding box center [250, 46] width 28 height 13
type input "[PERSON_NAME] on his prison break accidentallym"
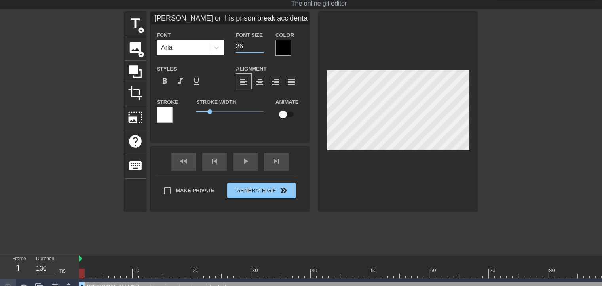
type input "36"
click at [260, 48] on input "36" at bounding box center [250, 46] width 28 height 13
type input "[PERSON_NAME] on his prison break accidentallym"
type input "35"
click at [260, 48] on input "35" at bounding box center [250, 46] width 28 height 13
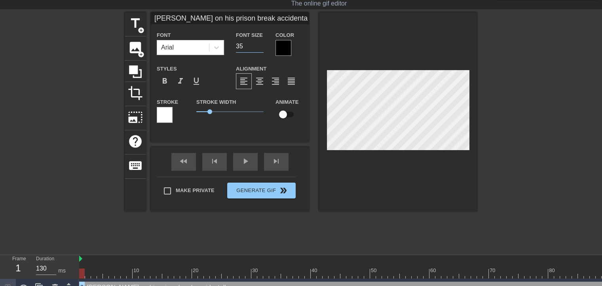
type input "[PERSON_NAME] on his prison break accidentallym"
type input "34"
type input "[PERSON_NAME] on his prison break accidentallym"
type input "33"
type input "[PERSON_NAME] on his prison break accidentallym"
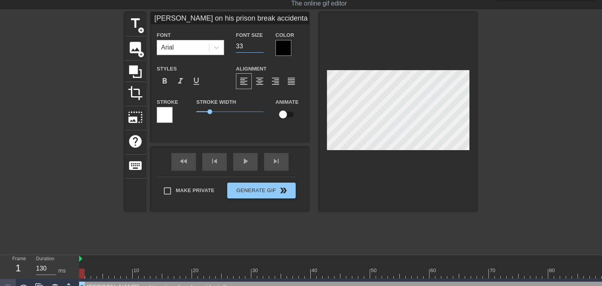
type input "32"
type input "[PERSON_NAME] on his prison break accidentallym"
type input "31"
type input "[PERSON_NAME] on his prison break accidentallym"
type input "30"
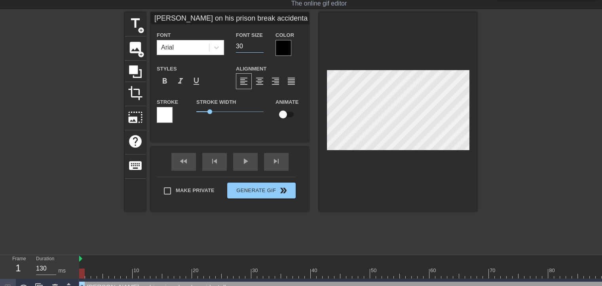
type input "[PERSON_NAME] on his prison break accidentallym"
type input "29"
type input "[PERSON_NAME] on his prison break accidentallym"
type input "28"
type input "[PERSON_NAME] on his prison break accidentallym"
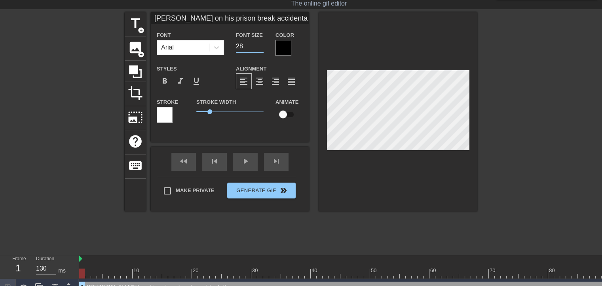
type input "27"
type input "[PERSON_NAME] on his prison break accidentallym"
type input "26"
type input "[PERSON_NAME] on his prison break accidentallym"
type input "25"
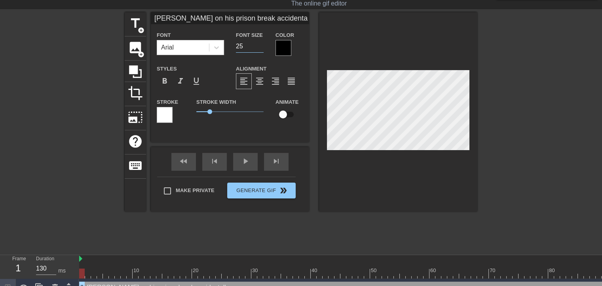
type input "[PERSON_NAME] on his prison break accidentallym"
type input "24"
type input "[PERSON_NAME] on his prison break accidentallym"
type input "23"
type input "[PERSON_NAME] on his prison break accidentallym"
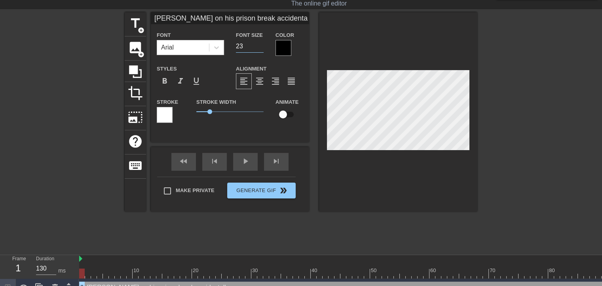
type input "22"
type input "[PERSON_NAME] on his prison break accidentallym"
type input "21"
click at [260, 48] on input "21" at bounding box center [250, 46] width 28 height 13
type input "[PERSON_NAME] on his prison break accidentallym"
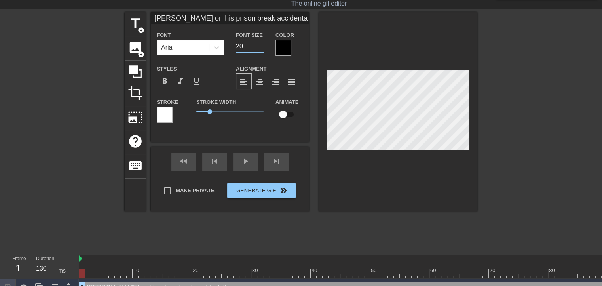
type input "20"
click at [260, 48] on input "20" at bounding box center [250, 46] width 28 height 13
type input "[PERSON_NAME] on his prison break accidentallym"
type input "19"
click at [260, 48] on input "19" at bounding box center [250, 46] width 28 height 13
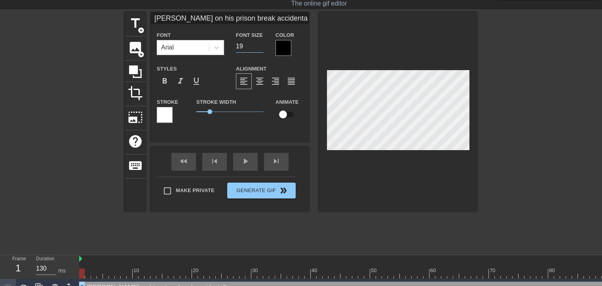
type input "[PERSON_NAME] on his prison break accidentallym"
type input "18"
click at [260, 48] on input "18" at bounding box center [250, 46] width 28 height 13
type input "[PERSON_NAME] on his prison break accidentallym"
type input "19"
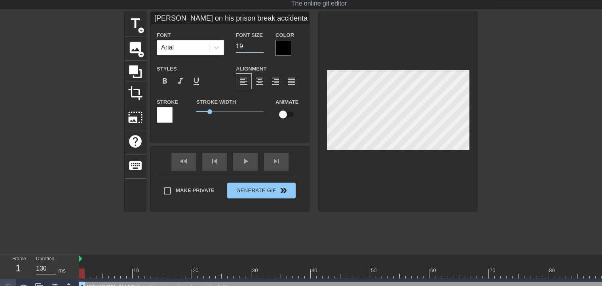
click at [258, 42] on input "19" at bounding box center [250, 46] width 28 height 13
type input "[PERSON_NAME] on his prison break accidentallym"
type input "20"
click at [258, 42] on input "20" at bounding box center [250, 46] width 28 height 13
type input "[PERSON_NAME] on his prison break accidentallym"
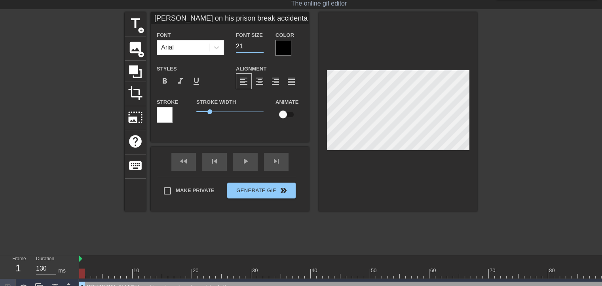
type input "21"
click at [258, 42] on input "21" at bounding box center [250, 46] width 28 height 13
type input "[PERSON_NAME] on his prison break accidentallym"
type input "20"
click at [260, 46] on input "20" at bounding box center [250, 46] width 28 height 13
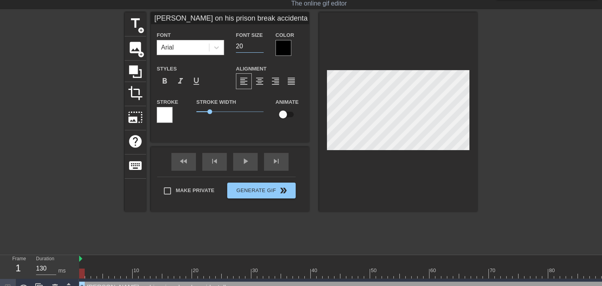
type input "[PERSON_NAME] on his prison break accidentallym"
type input "20"
type input "[PERSON_NAME] on his prison break [PERSON_NAME]"
type textarea "[PERSON_NAME] on his prison break accidentally me"
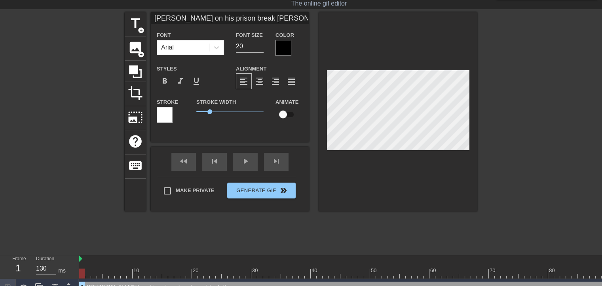
type input "[PERSON_NAME] on his prison break [PERSON_NAME]"
type textarea "[PERSON_NAME] on his prison break accidentally mee"
type input "[PERSON_NAME] on his prison break [PERSON_NAME]"
type textarea "[PERSON_NAME] on his prison break accidentally meet"
type input "[PERSON_NAME] on his prison break [PERSON_NAME]"
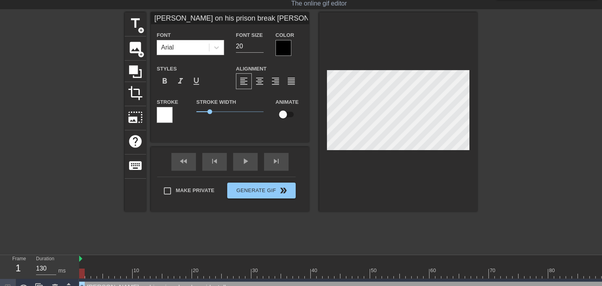
type textarea "[PERSON_NAME] on his prison break accidentally meeti"
type input "[PERSON_NAME] on his prison break [PERSON_NAME]"
type textarea "[PERSON_NAME] on his prison break accidentally meetin"
type input "[PERSON_NAME] on his prison break accidentallymeeting"
type textarea "[PERSON_NAME] on his prison break accidentally meeting"
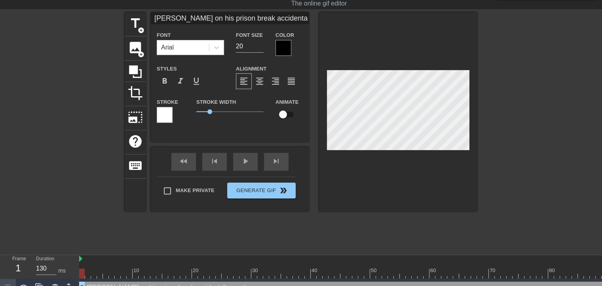
type input "[PERSON_NAME] on his prison break accidentallymeeting"
type textarea "[PERSON_NAME] on his prison break accidentally meeting"
type input "[PERSON_NAME] on his prison break accidentallymeeting A"
type textarea "[PERSON_NAME] on his prison break accidentally meeting A"
type input "[PERSON_NAME] on his prison break accidentallymeeting Ab"
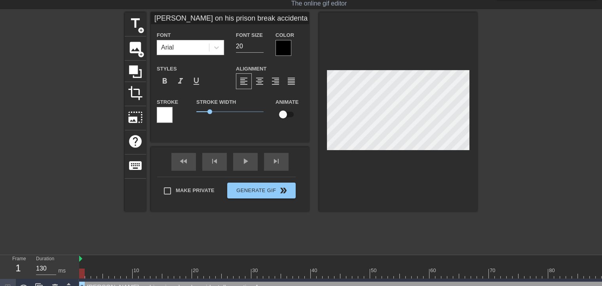
type textarea "[PERSON_NAME] on his prison break accidentally meeting Ab"
type input "[PERSON_NAME] on his prison break accidentallymeeting Abo"
type textarea "[PERSON_NAME] on his prison break accidentally meeting [PERSON_NAME]"
type input "[PERSON_NAME] on his prison break accidentallymeeting Abos"
type textarea "[PERSON_NAME] on his prison break accidentally meeting [PERSON_NAME]"
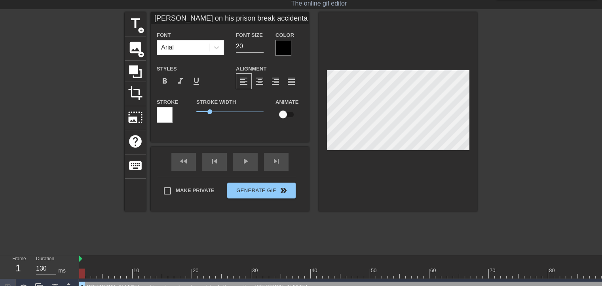
scroll to position [1, 2]
type input "[PERSON_NAME] on his prison break accidentallymeeting Abo"
type textarea "[PERSON_NAME] on his prison break accidentally meeting [PERSON_NAME]"
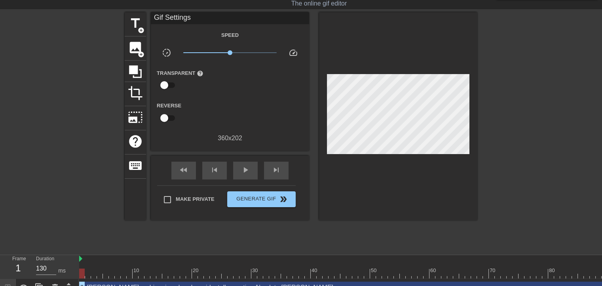
click at [519, 123] on div at bounding box center [546, 131] width 119 height 238
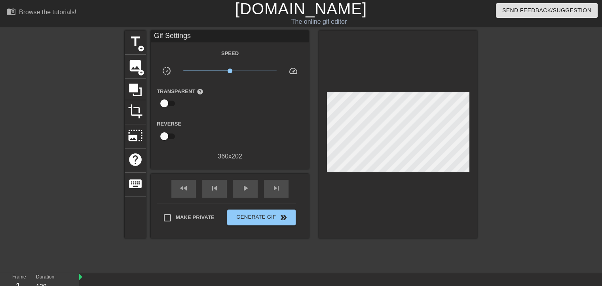
scroll to position [0, 0]
